Goal: Find specific page/section

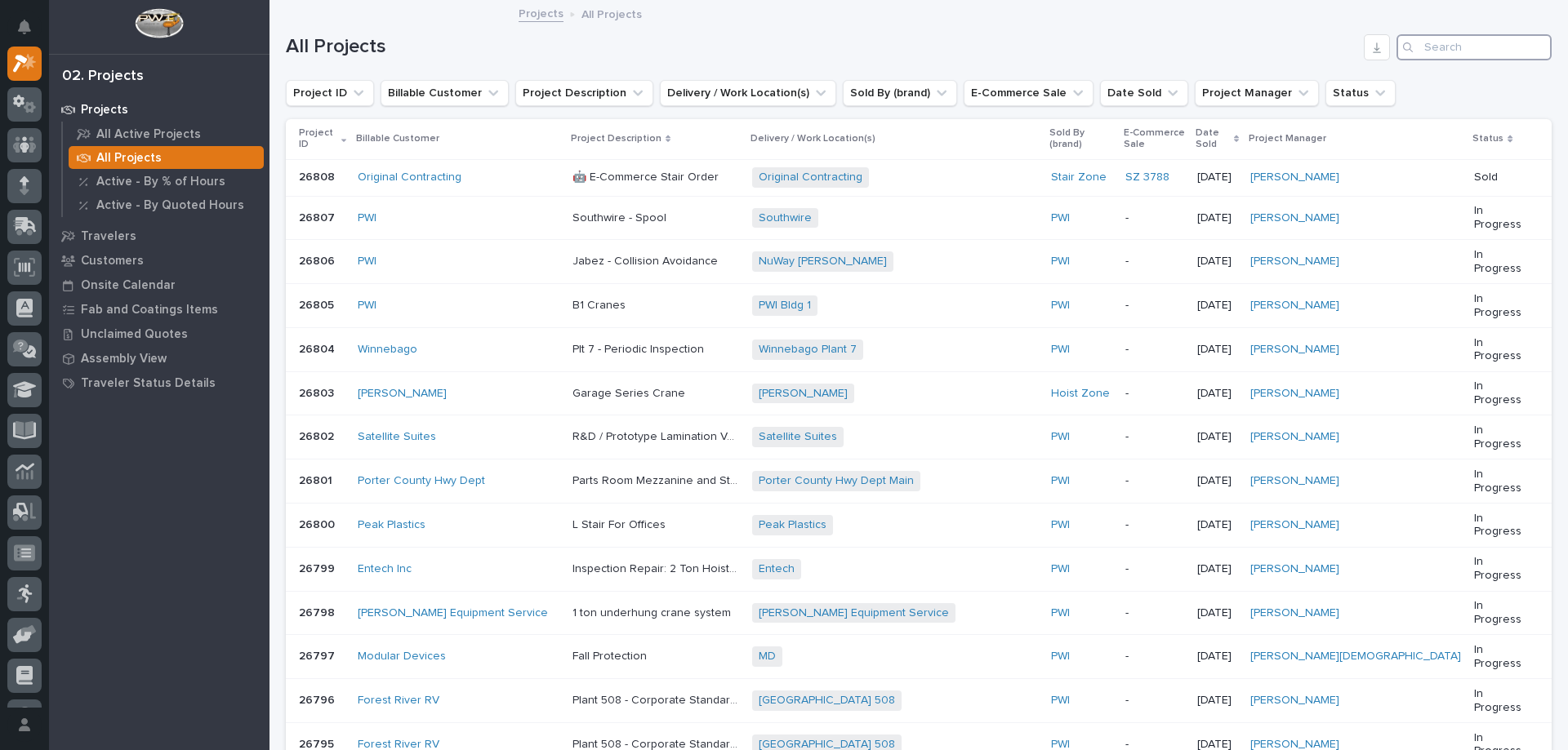
click at [1440, 45] on input "Search" at bounding box center [1473, 47] width 155 height 26
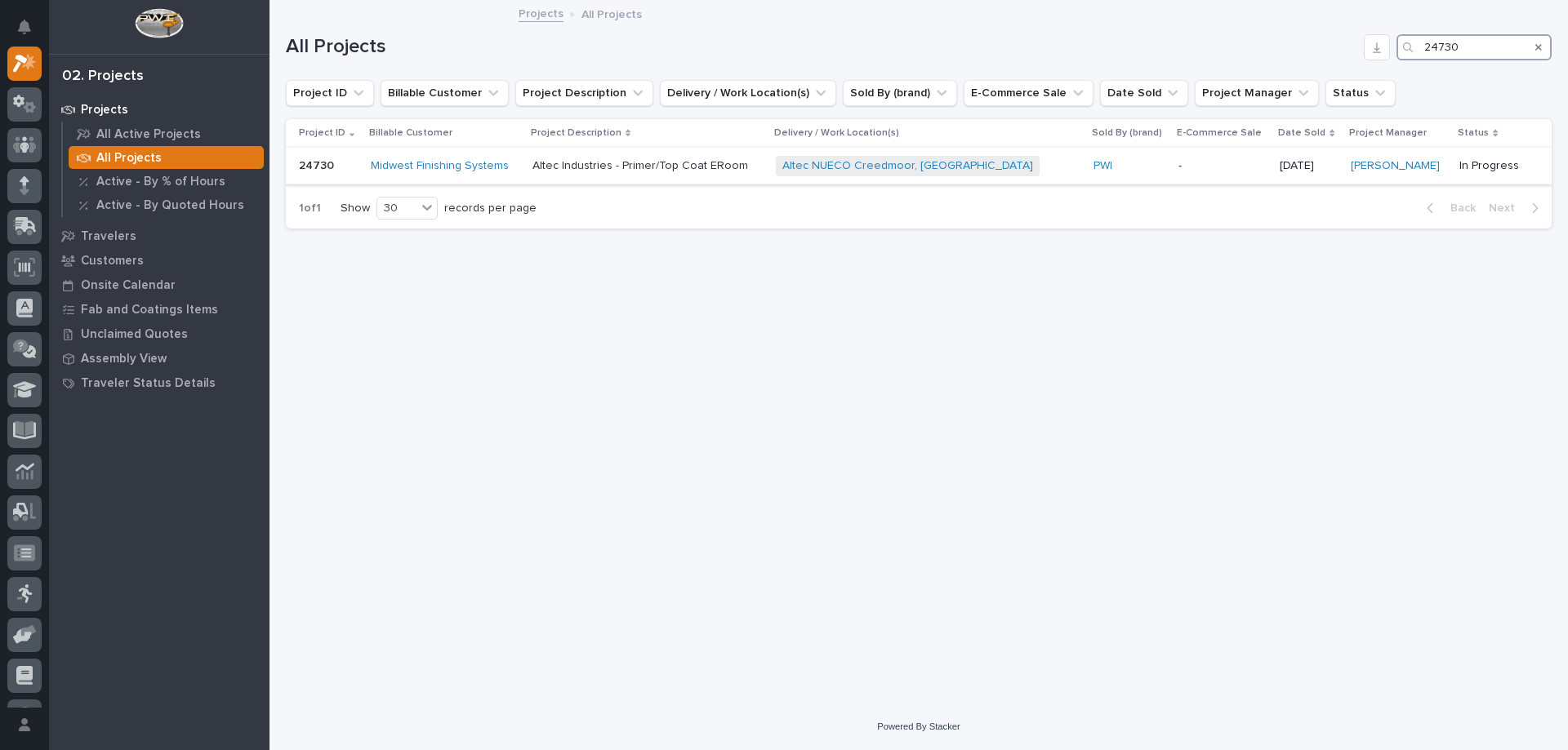
type input "24730"
click at [732, 170] on p "Altec Industries - Primer/Top Coat ERoom" at bounding box center [642, 164] width 219 height 17
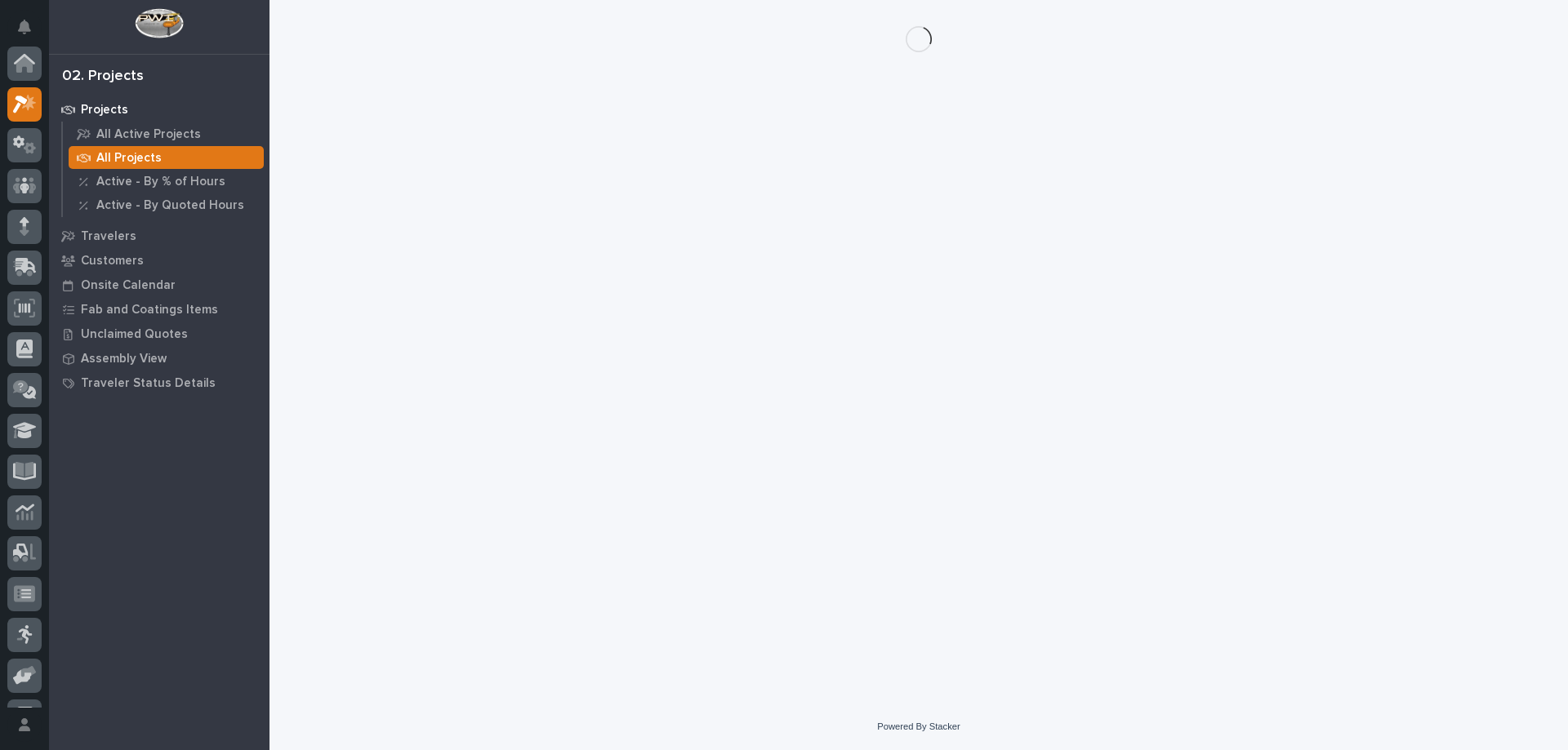
scroll to position [41, 0]
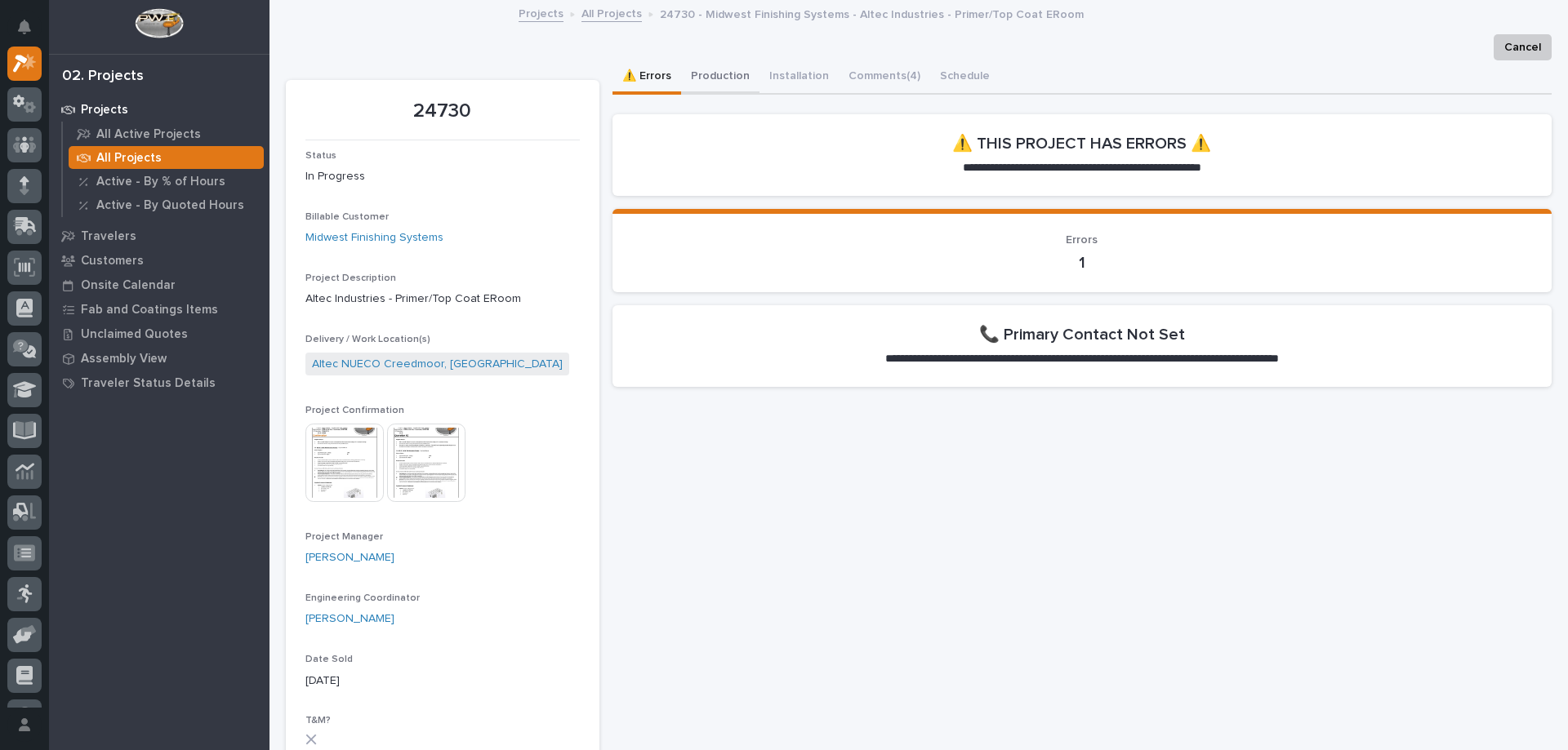
click at [721, 67] on button "Production" at bounding box center [720, 77] width 79 height 34
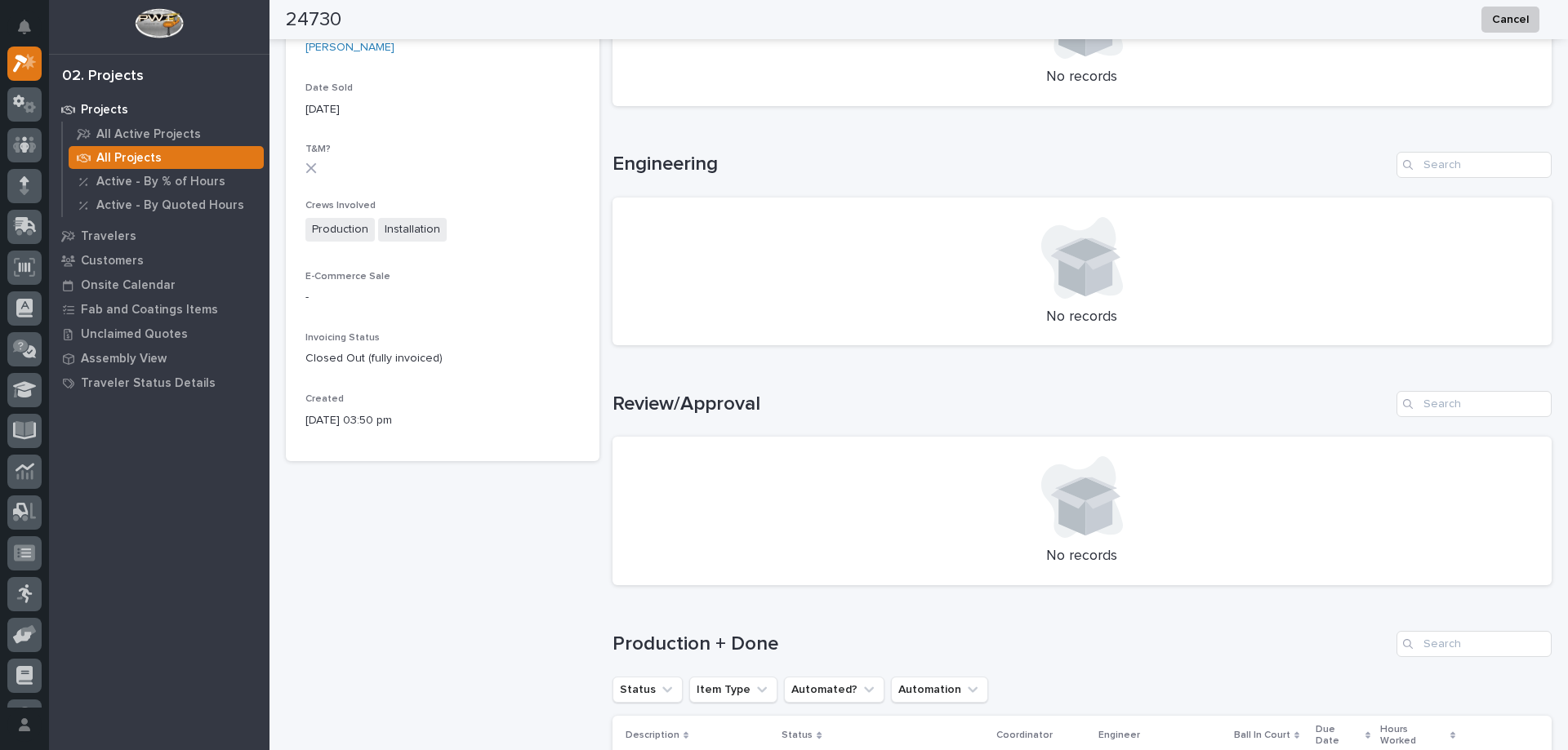
scroll to position [980, 0]
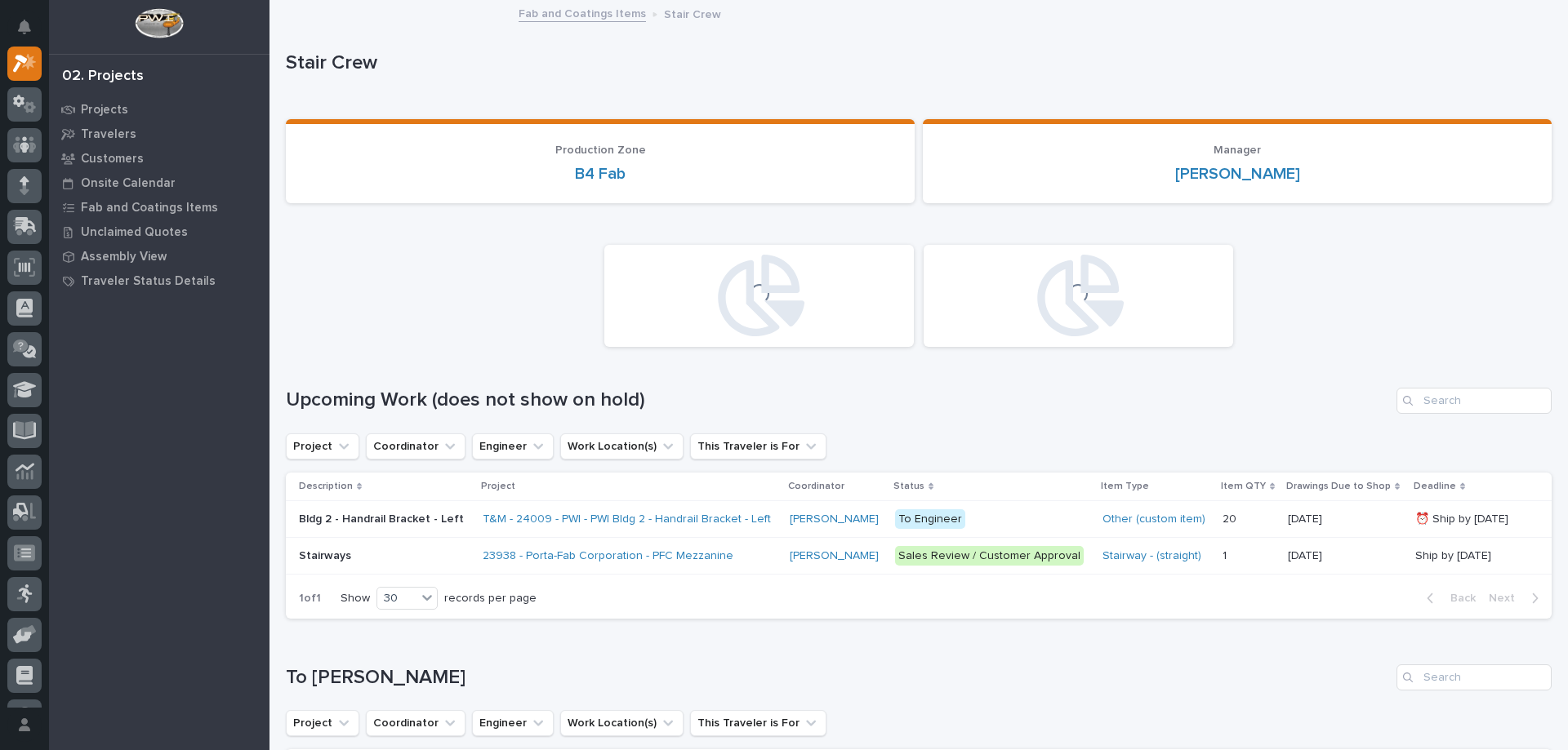
click at [550, 11] on link "Fab and Coatings Items" at bounding box center [581, 13] width 127 height 19
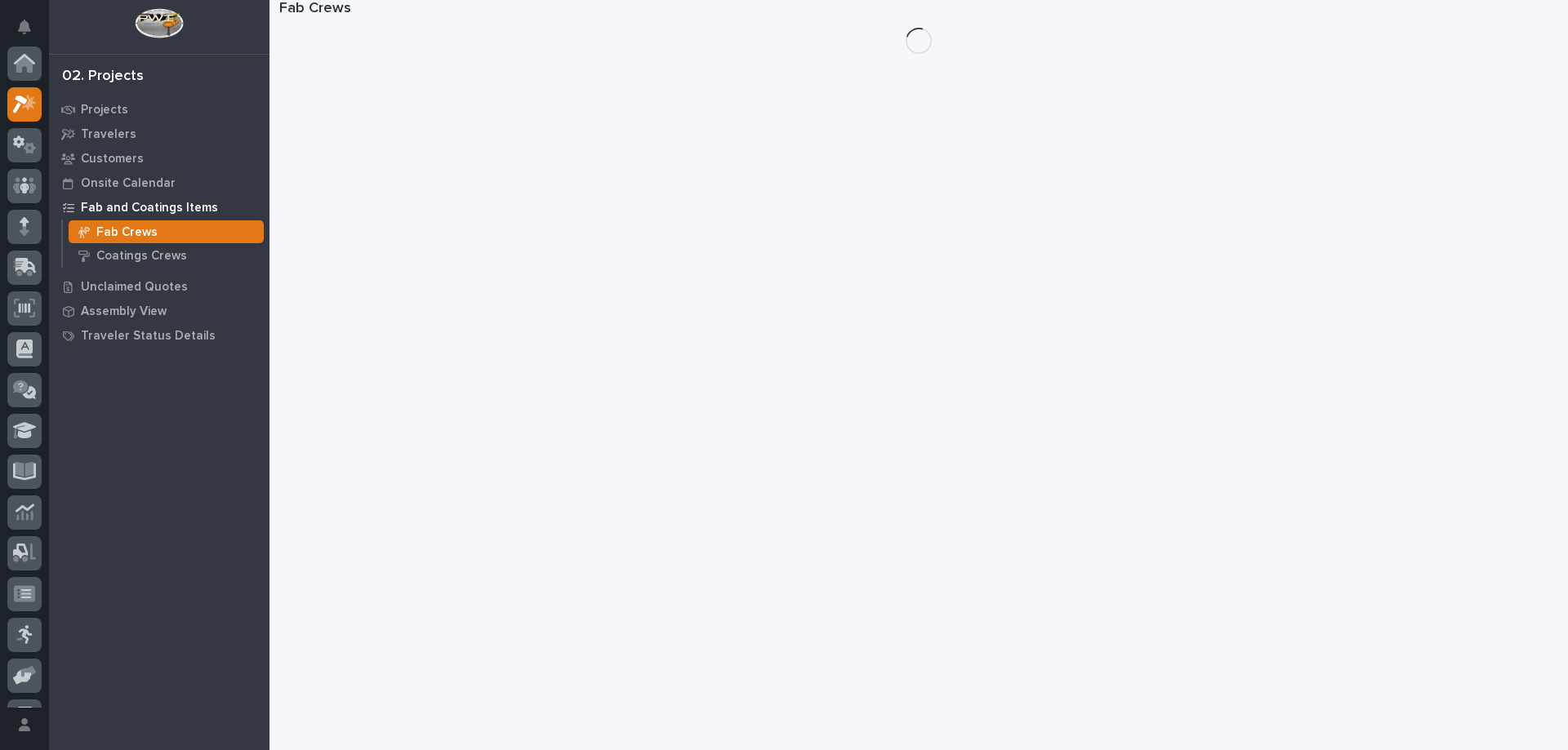
scroll to position [41, 0]
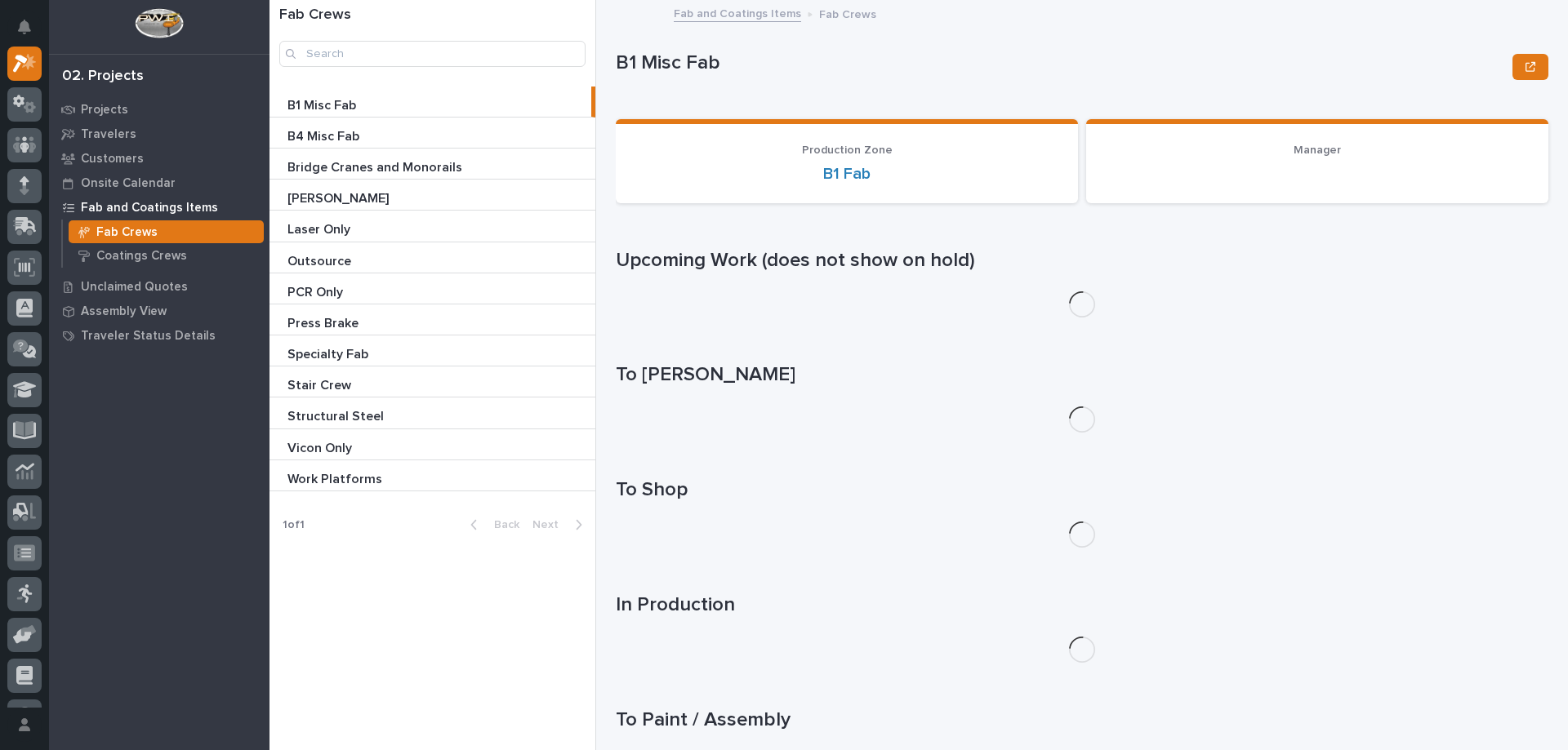
click at [364, 226] on p at bounding box center [436, 230] width 297 height 16
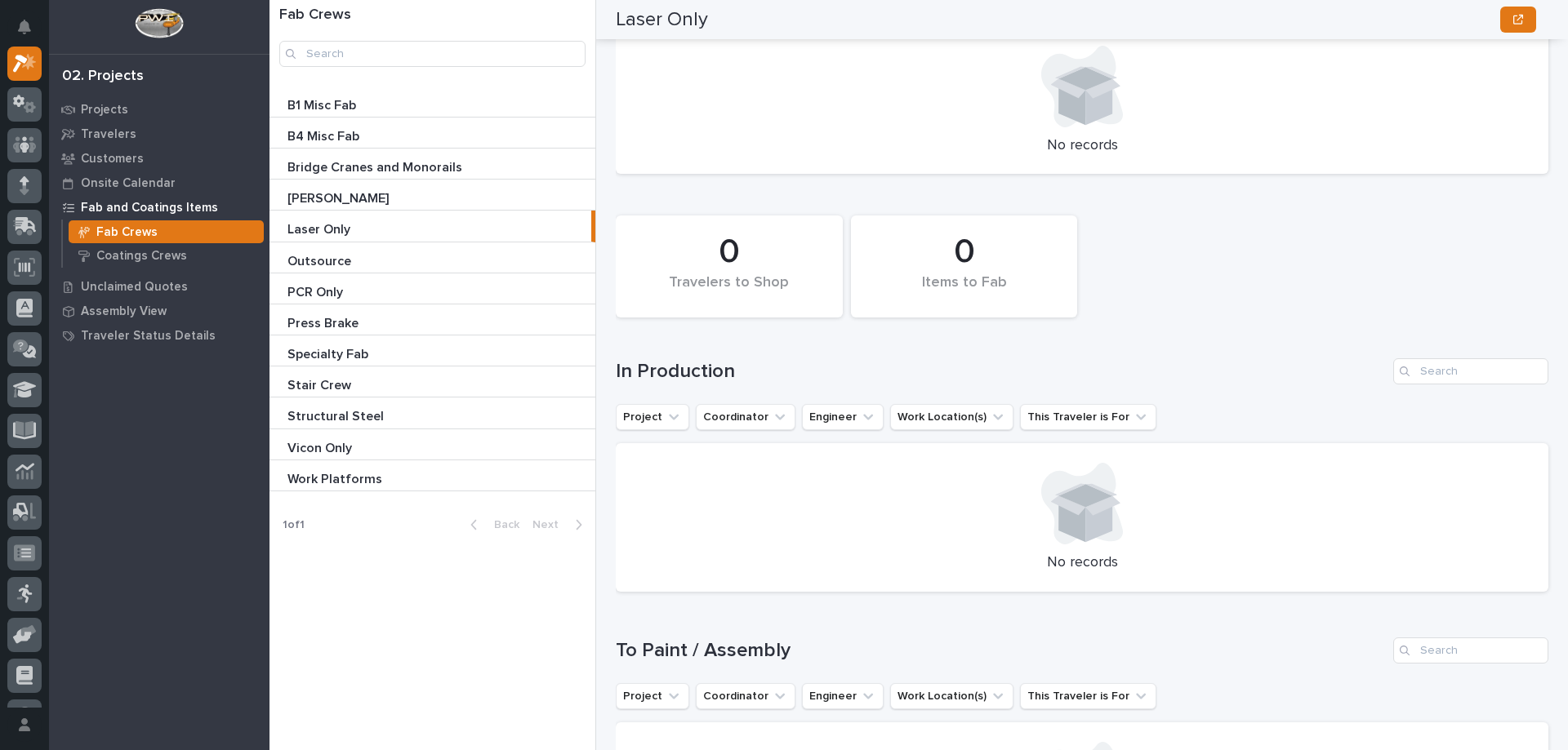
scroll to position [817, 0]
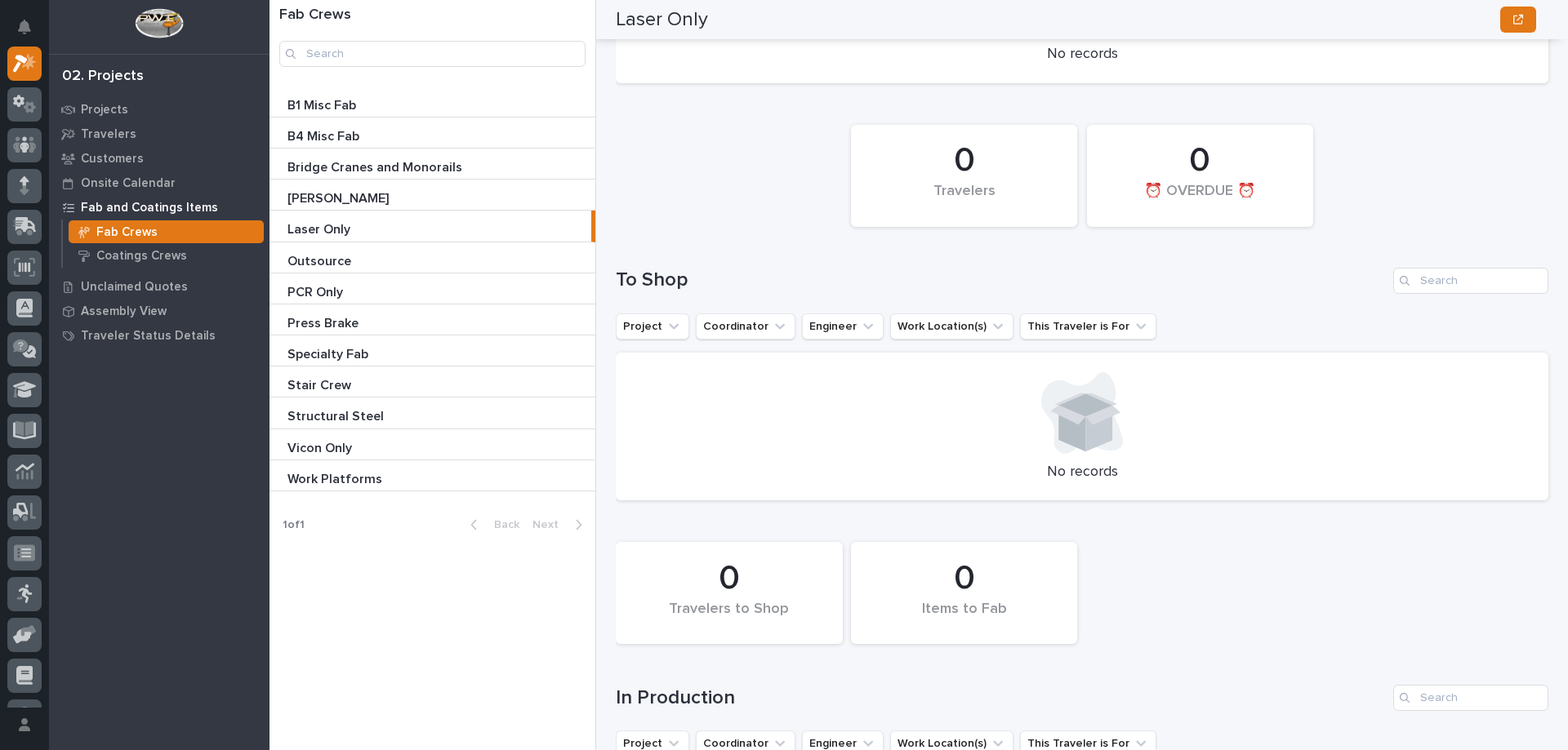
click at [345, 167] on p "Bridge Cranes and Monorails" at bounding box center [376, 166] width 178 height 19
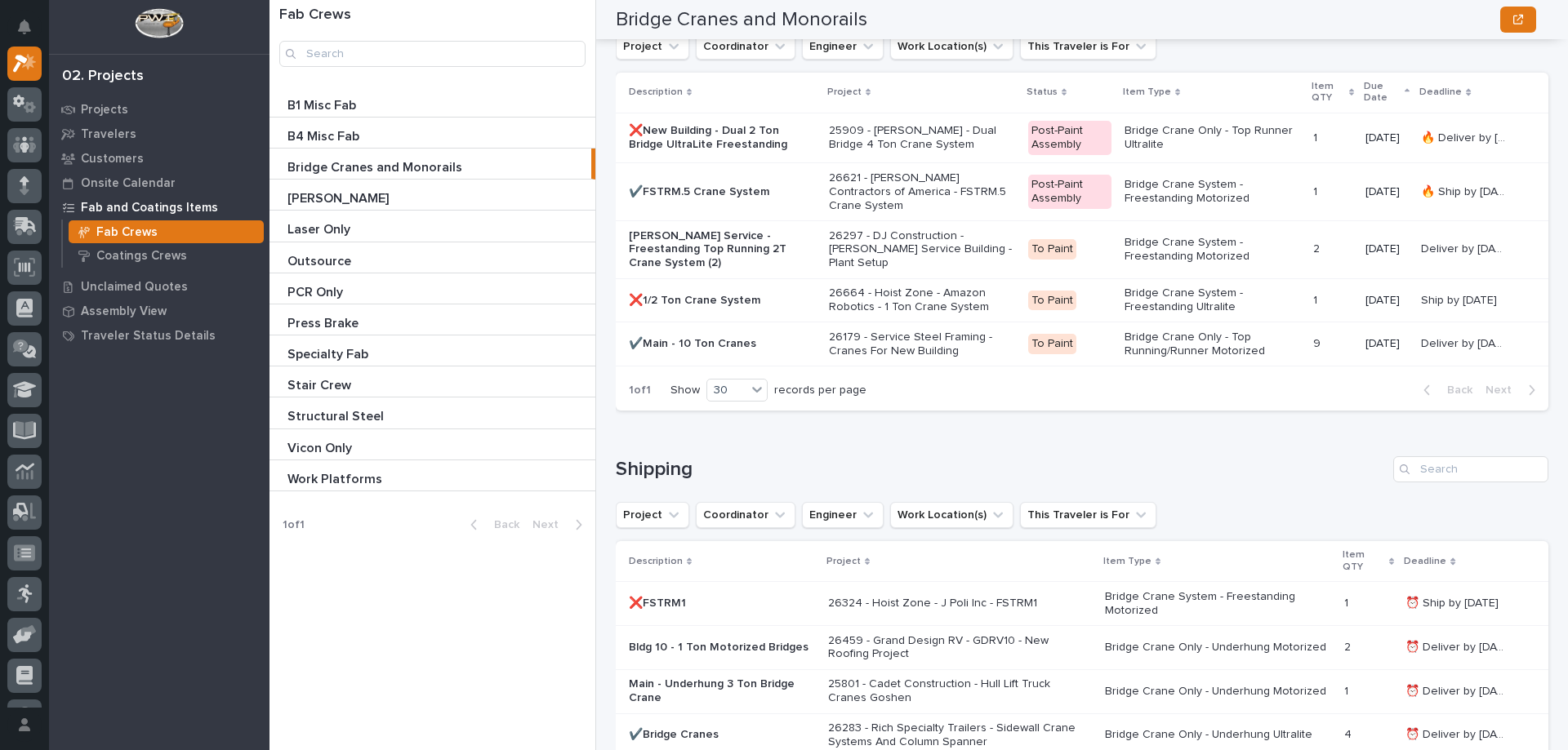
scroll to position [2432, 0]
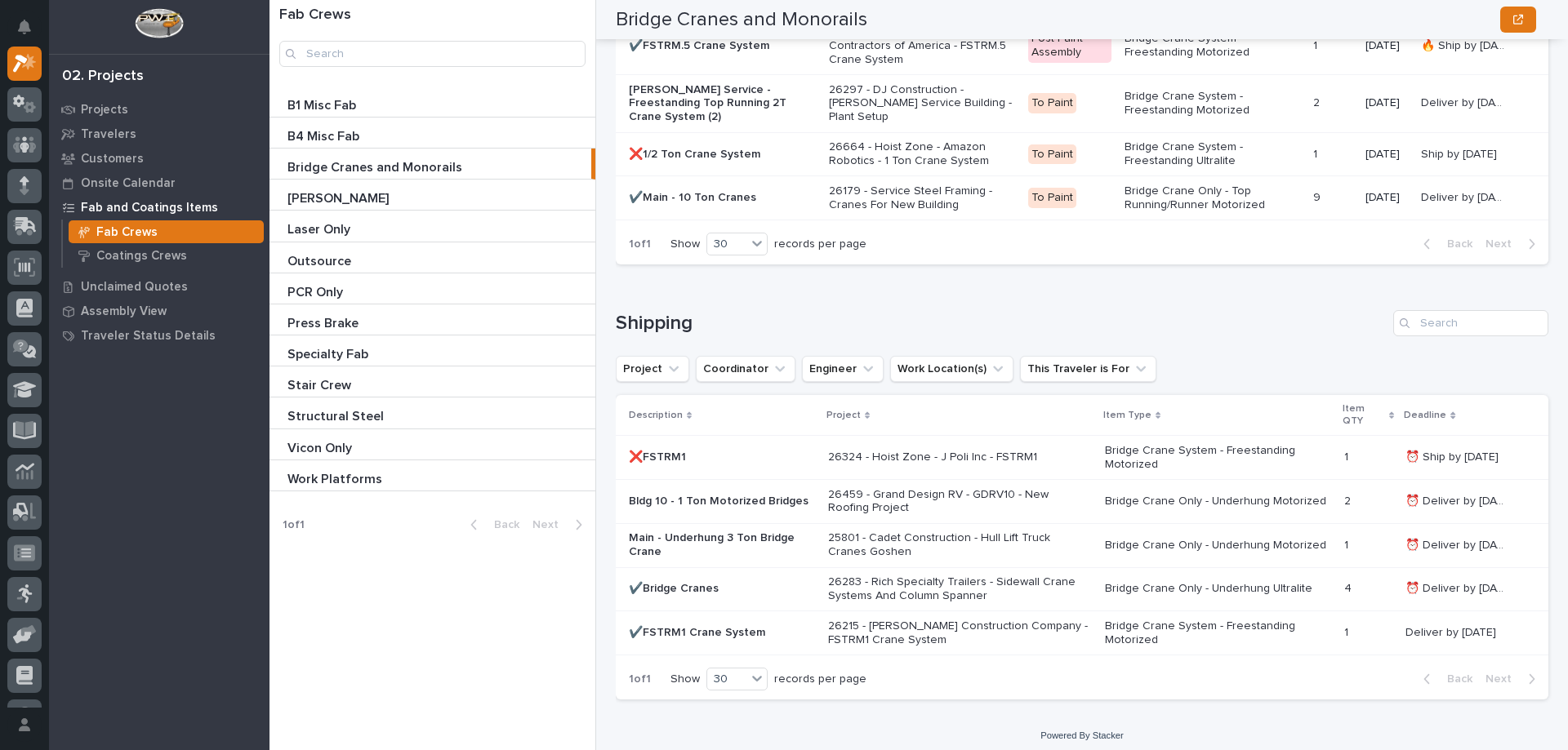
click at [345, 120] on div "B4 Misc Fab B4 Misc Fab" at bounding box center [432, 133] width 325 height 31
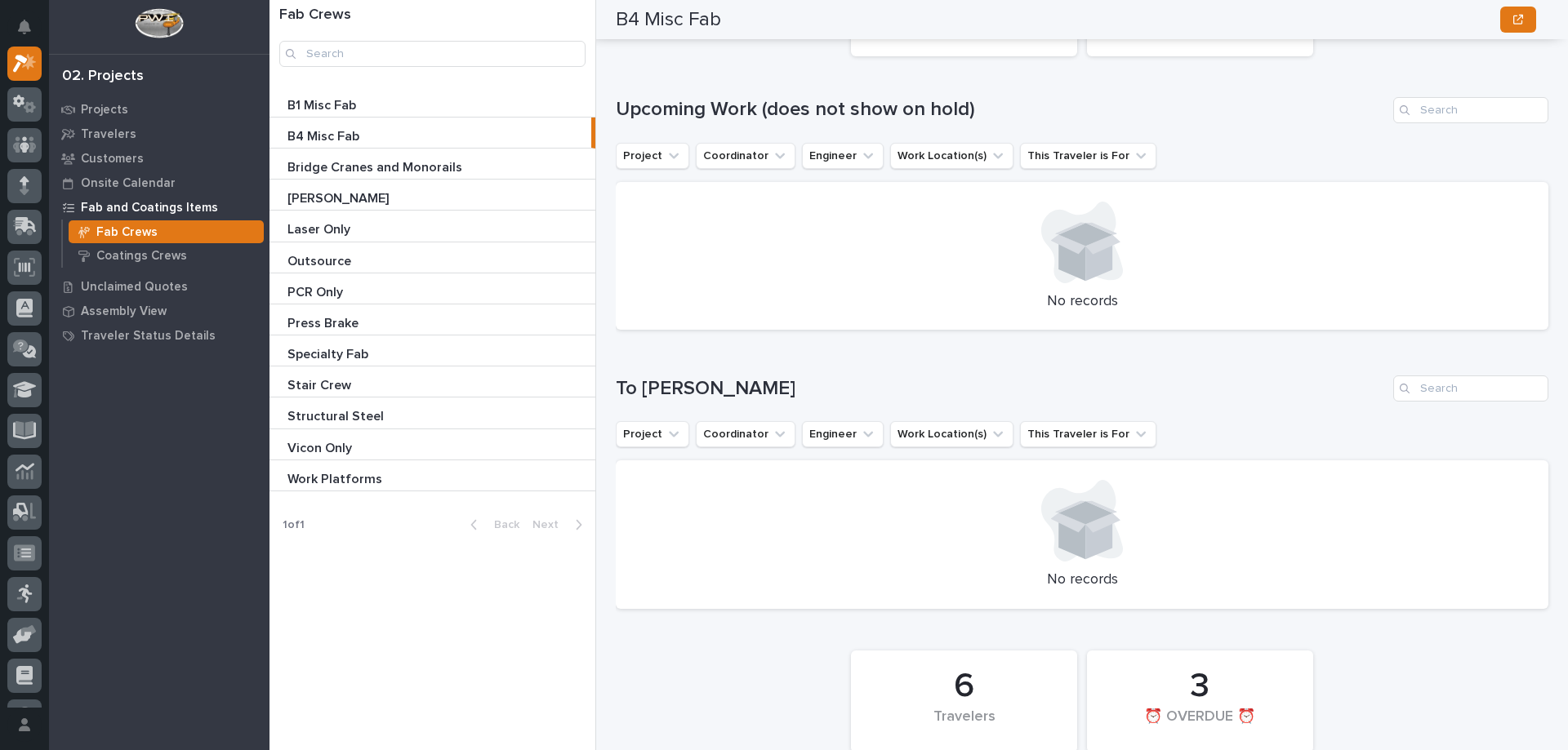
scroll to position [209, 0]
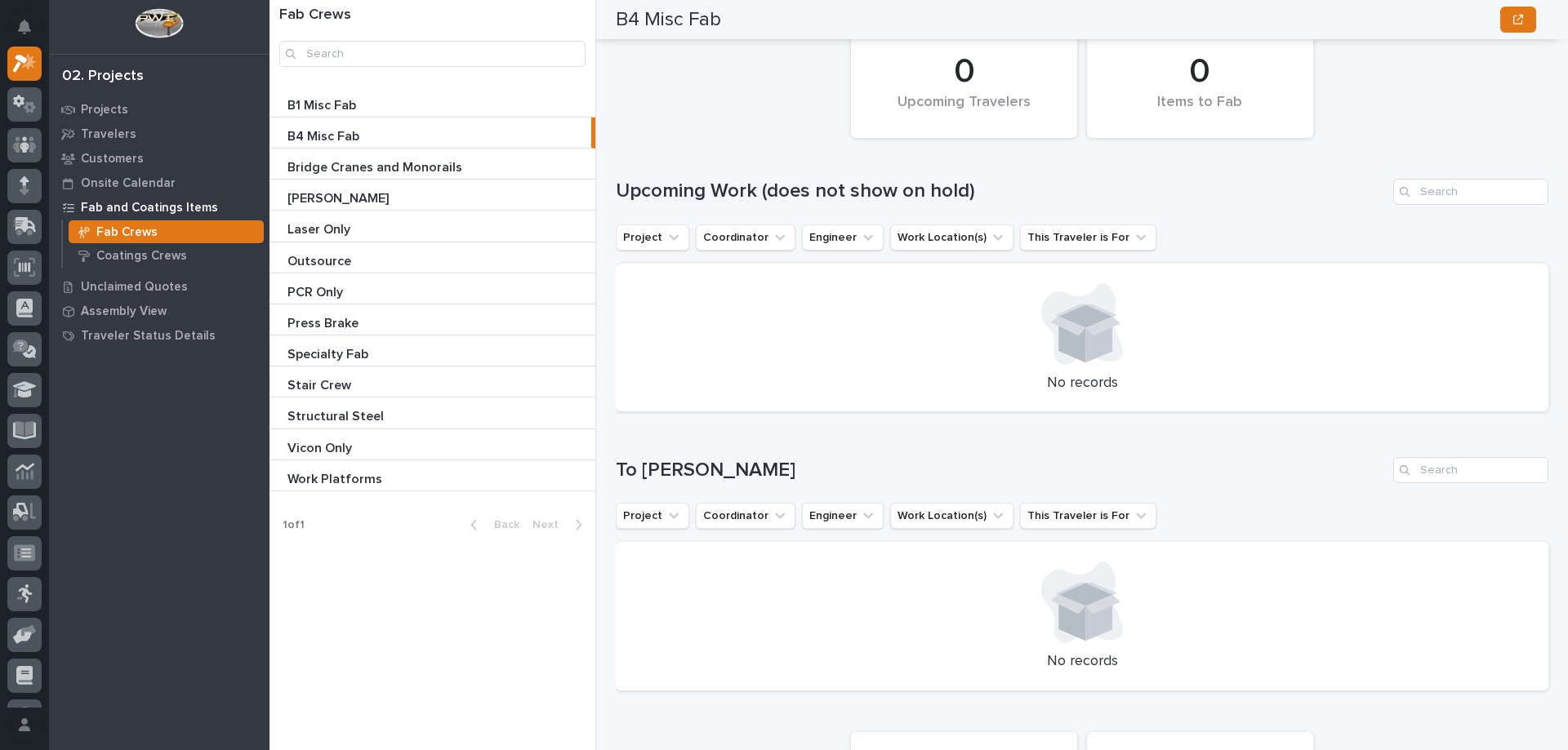
click at [383, 105] on p at bounding box center [436, 106] width 297 height 16
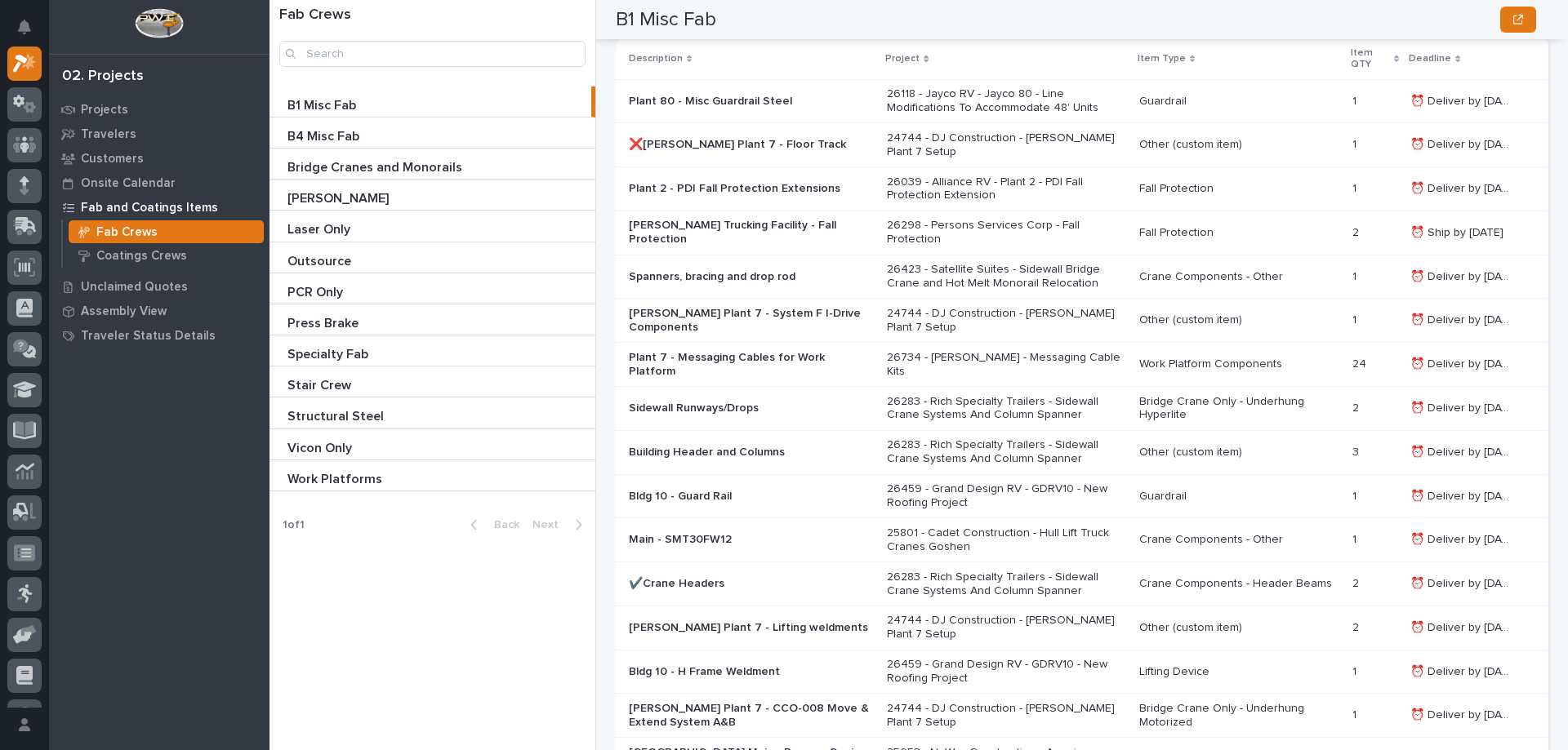
scroll to position [4046, 0]
